Goal: Find specific page/section: Find specific page/section

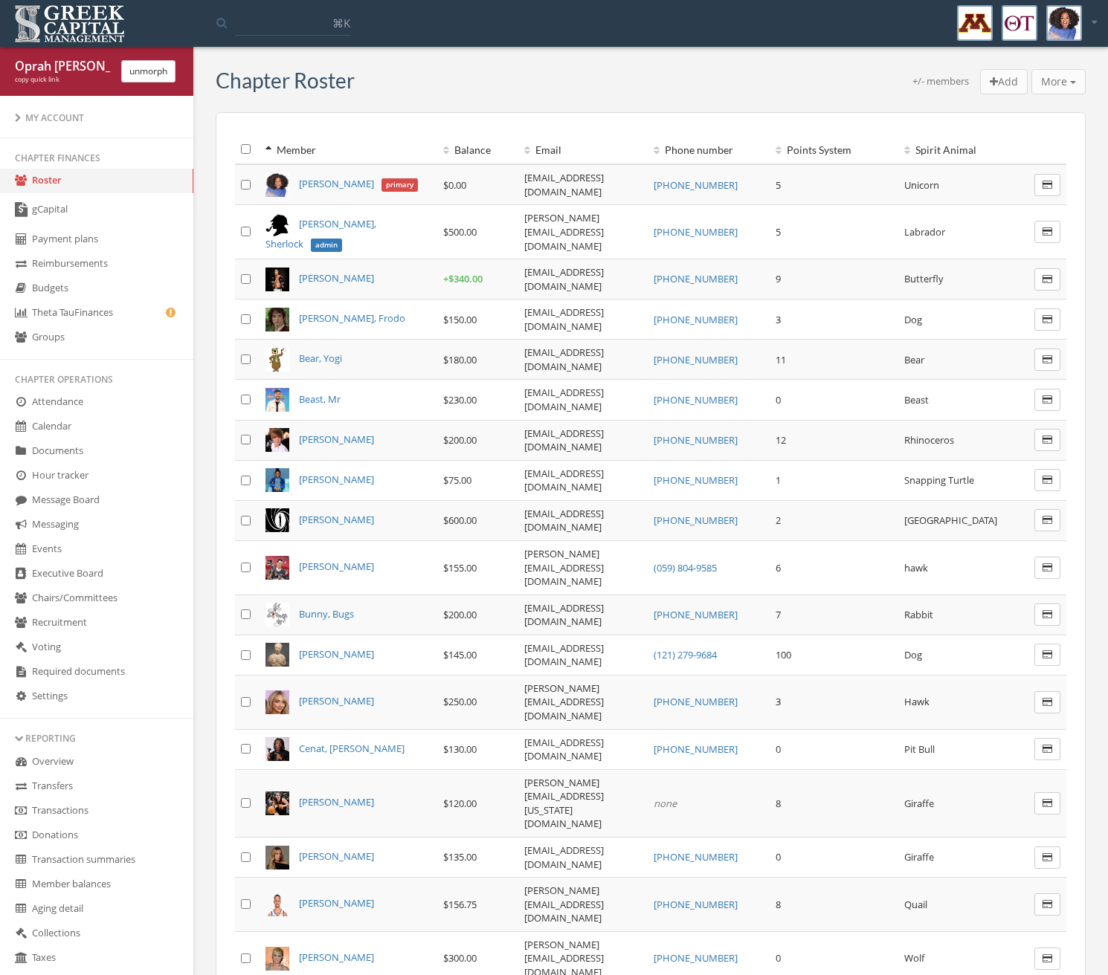
click at [73, 668] on link "Required documents" at bounding box center [96, 672] width 193 height 25
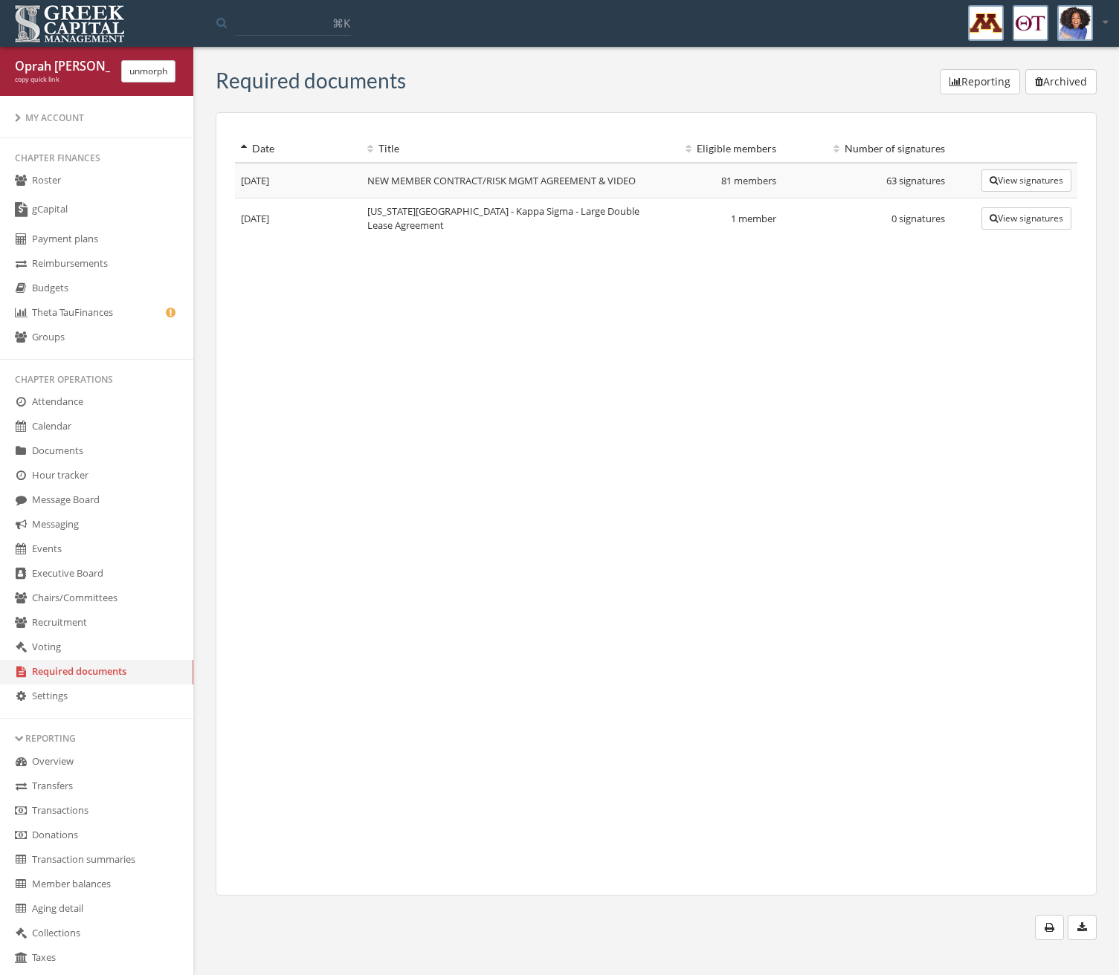
drag, startPoint x: 410, startPoint y: 242, endPoint x: 351, endPoint y: 224, distance: 62.1
click at [351, 224] on div "Date Title Eligible members Number of signatures [DATE] NEW MEMBER CONTRACT/RIS…" at bounding box center [656, 503] width 881 height 783
click at [355, 222] on td "[DATE]" at bounding box center [298, 218] width 126 height 40
drag, startPoint x: 475, startPoint y: 183, endPoint x: 680, endPoint y: 183, distance: 205.2
click at [554, 186] on td "NEW MEMBER CONTRACT/RISK MGMT AGREEMENT & VIDEO" at bounding box center [508, 181] width 295 height 36
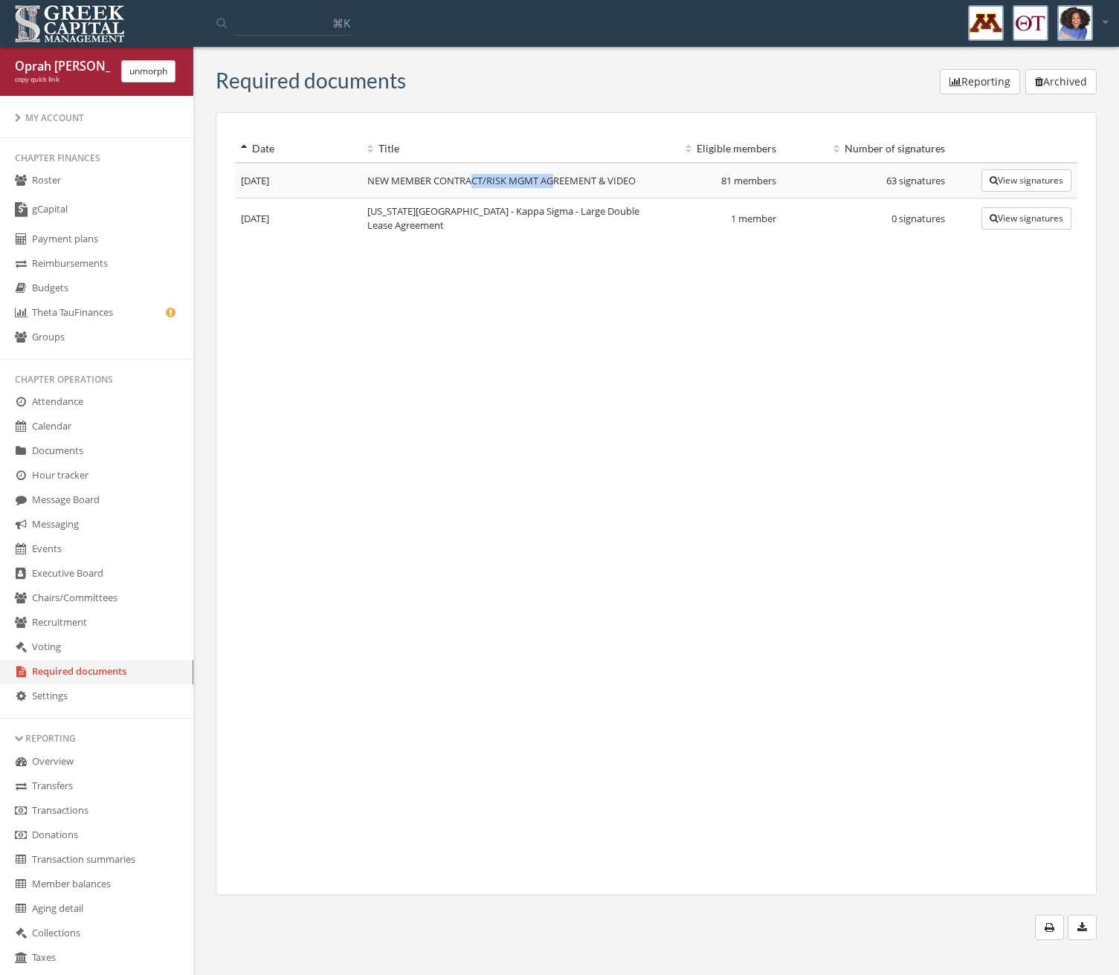
click at [167, 68] on button "unmorph" at bounding box center [148, 71] width 54 height 22
